Goal: Task Accomplishment & Management: Manage account settings

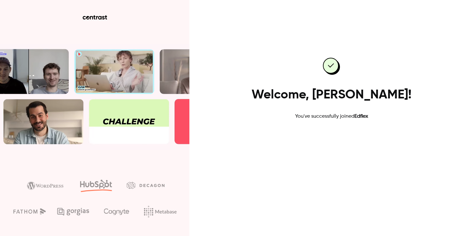
click at [355, 145] on link "Go to dashboard" at bounding box center [332, 140] width 54 height 15
